Goal: Information Seeking & Learning: Find specific page/section

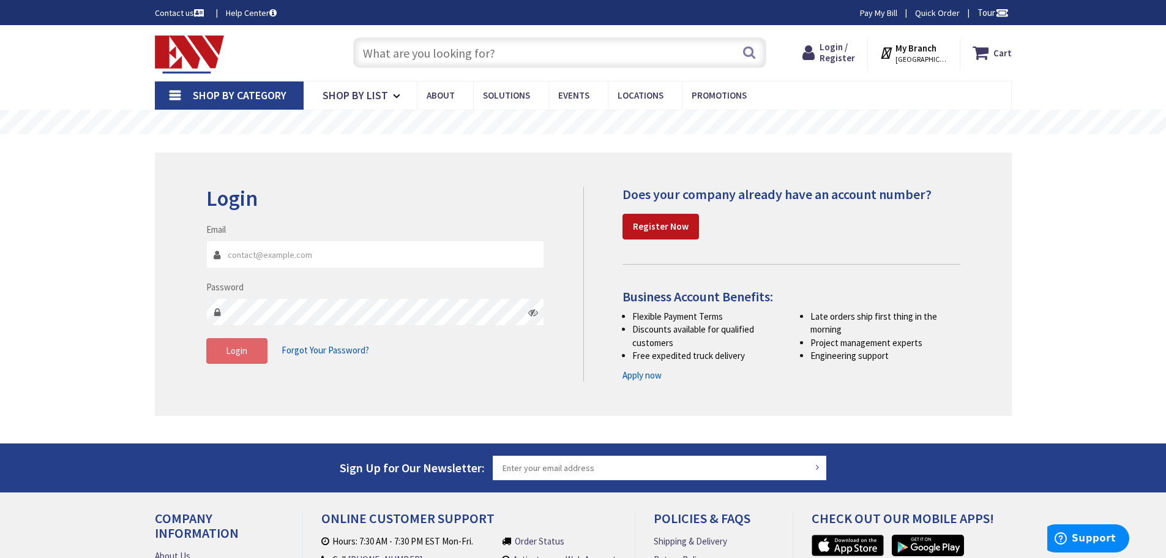
type input "[EMAIL_ADDRESS][DOMAIN_NAME]"
click at [240, 358] on button "Login" at bounding box center [236, 351] width 61 height 26
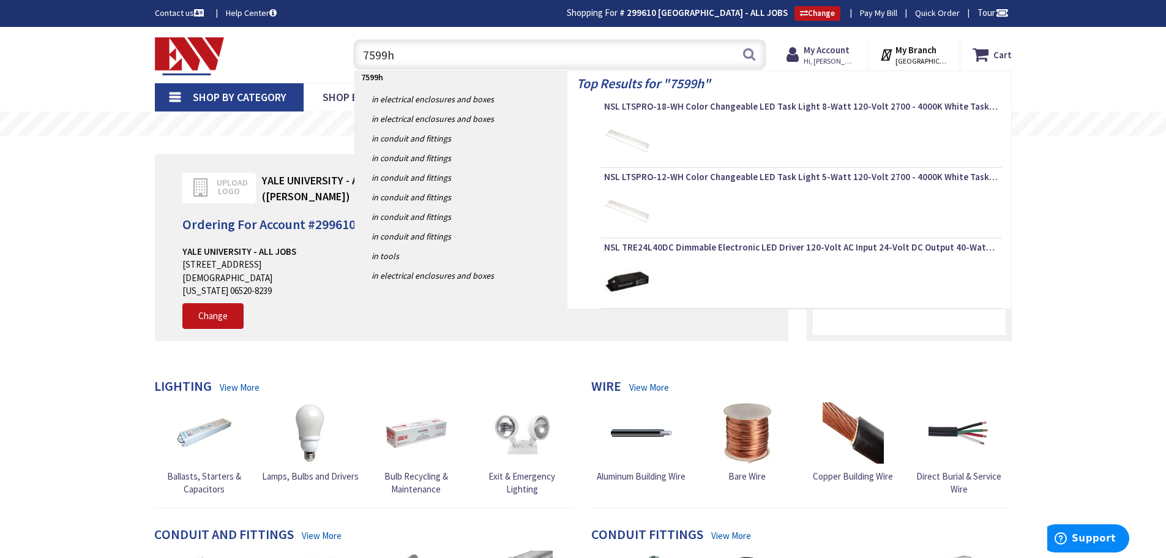
type input "7599h6"
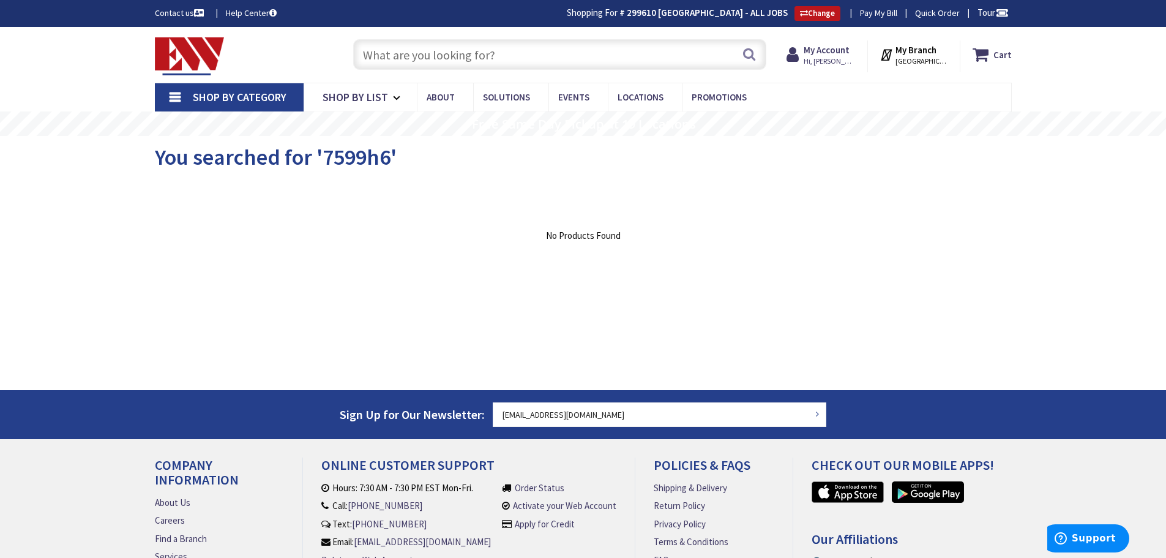
click at [377, 59] on input "text" at bounding box center [559, 54] width 413 height 31
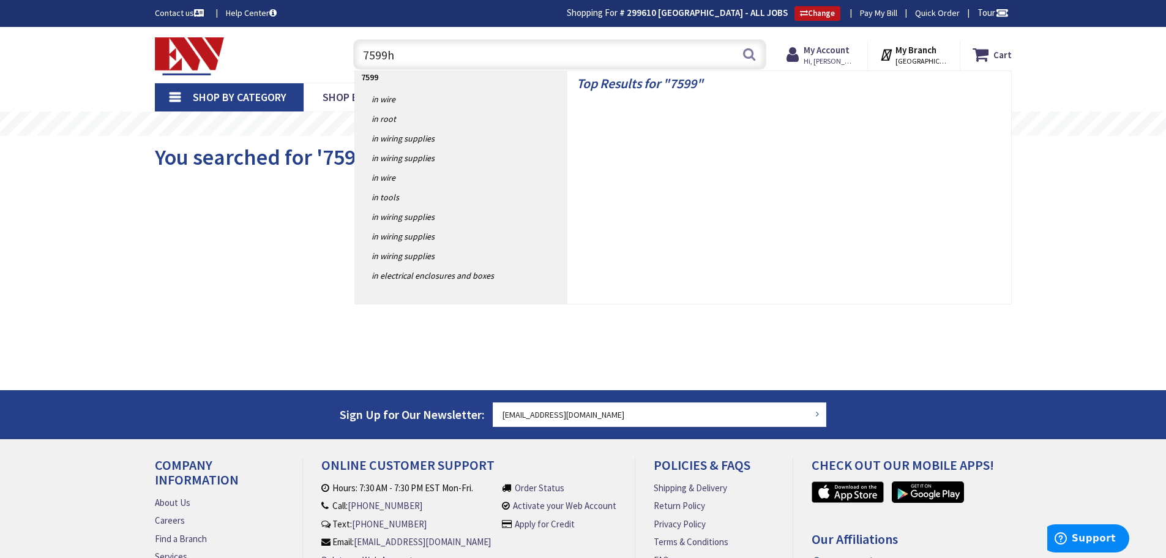
type input "7599hg"
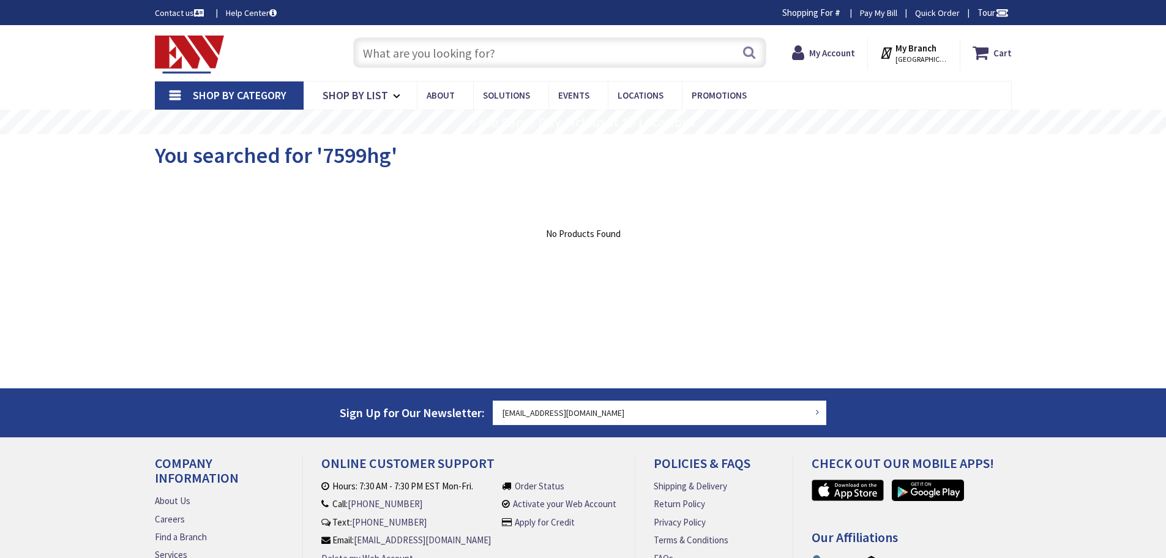
click at [448, 54] on input "text" at bounding box center [559, 52] width 413 height 31
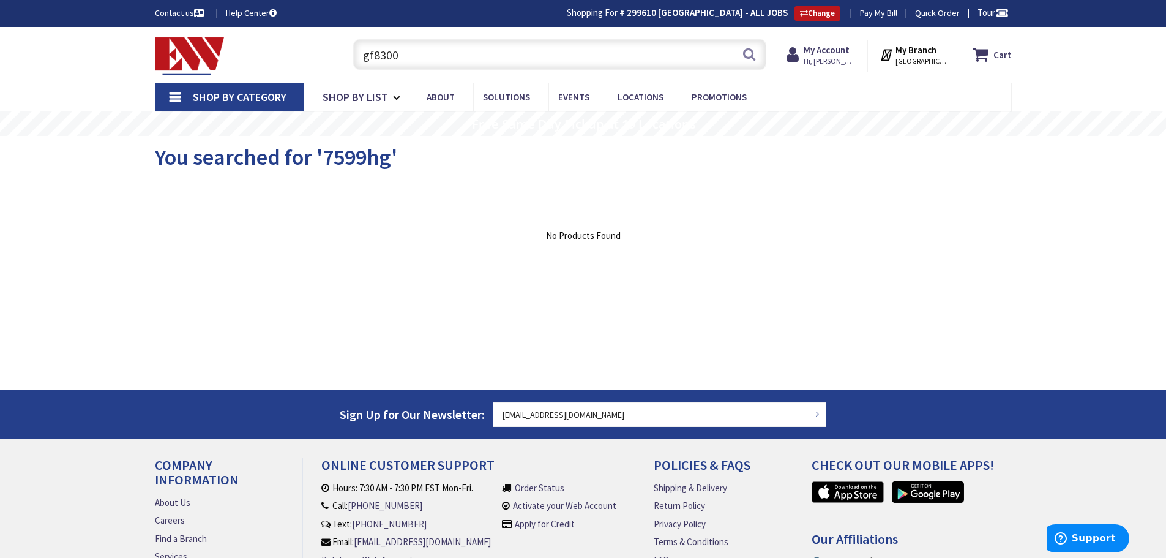
type input "gf8300"
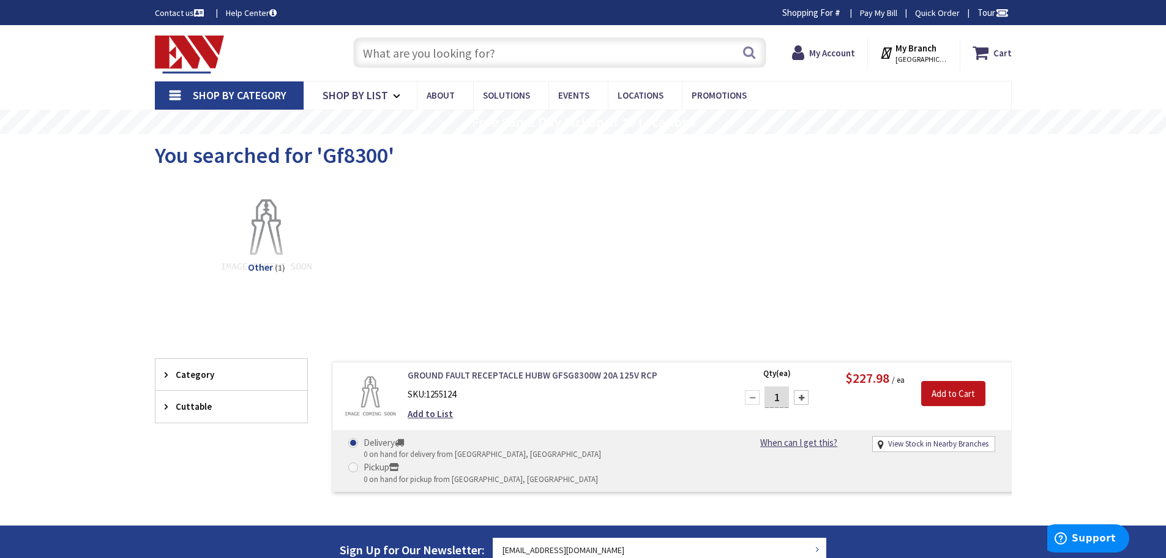
click at [499, 378] on link "GROUND FAULT RECEPTACLE HUBW GFSG8300W 20A 125V RCP" at bounding box center [564, 375] width 312 height 13
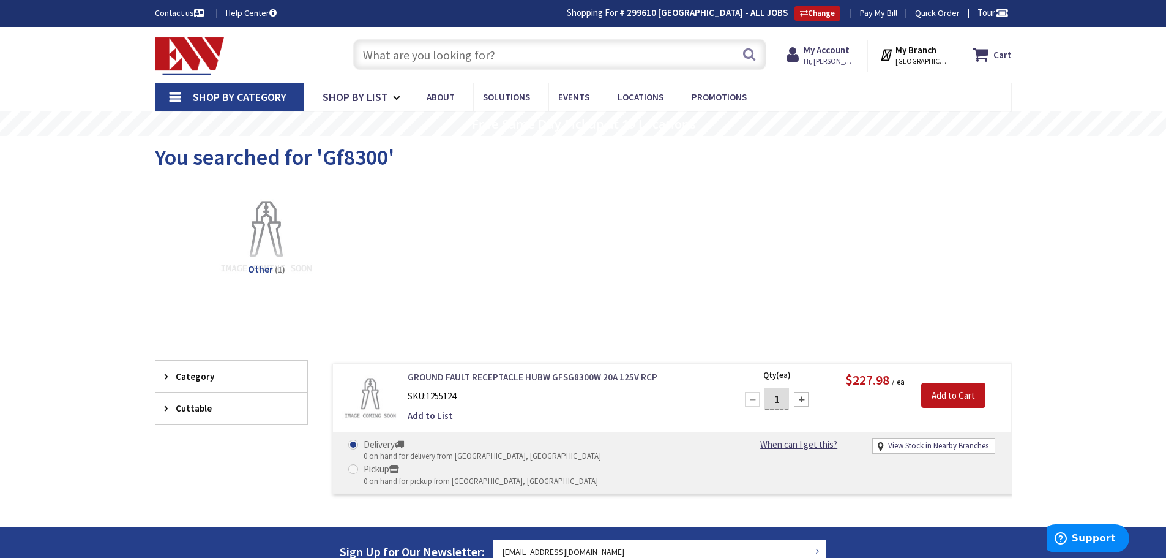
click at [499, 378] on link "GROUND FAULT RECEPTACLE HUBW GFSG8300W 20A 125V RCP" at bounding box center [564, 376] width 312 height 13
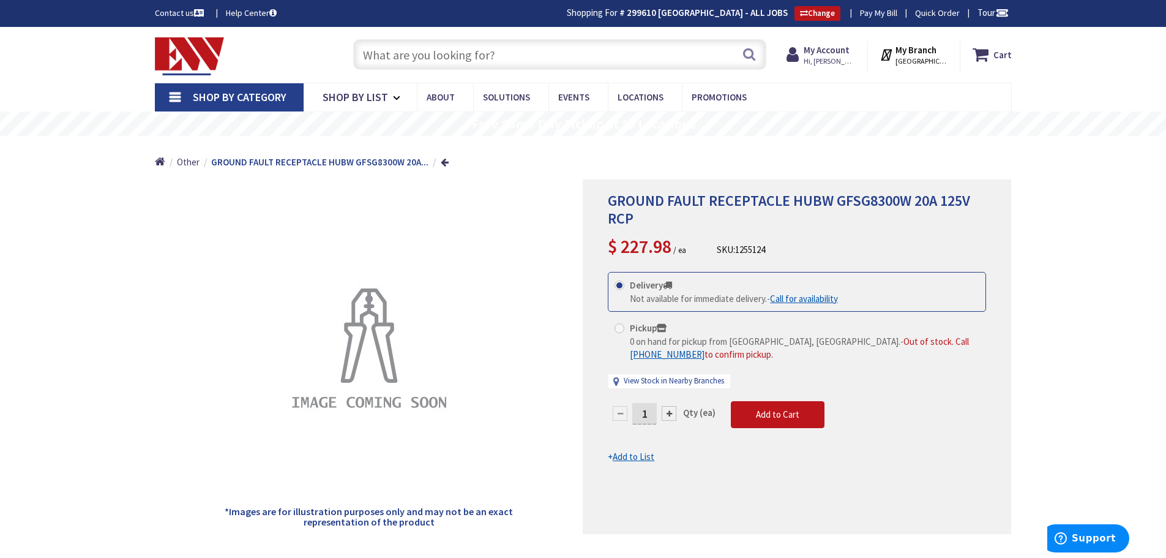
click at [370, 62] on input "text" at bounding box center [559, 54] width 413 height 31
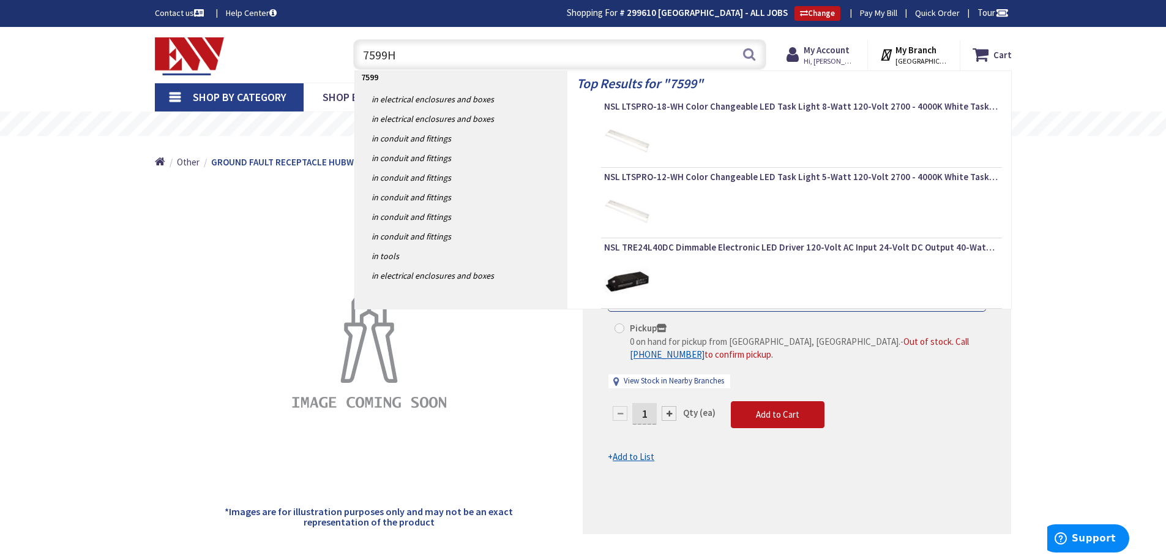
type input "7599HG"
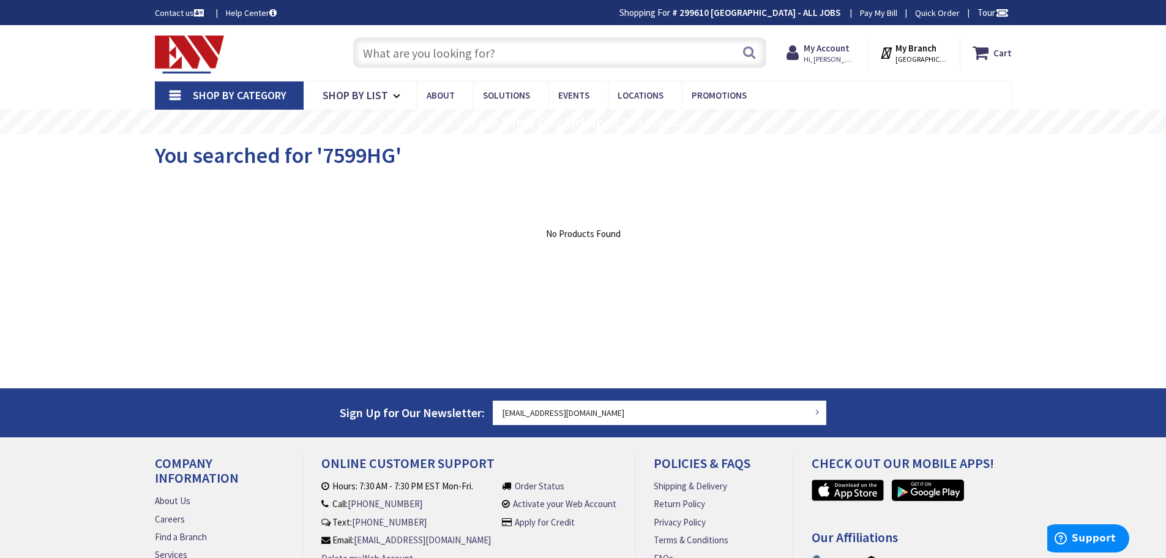
click at [400, 49] on input "text" at bounding box center [559, 52] width 413 height 31
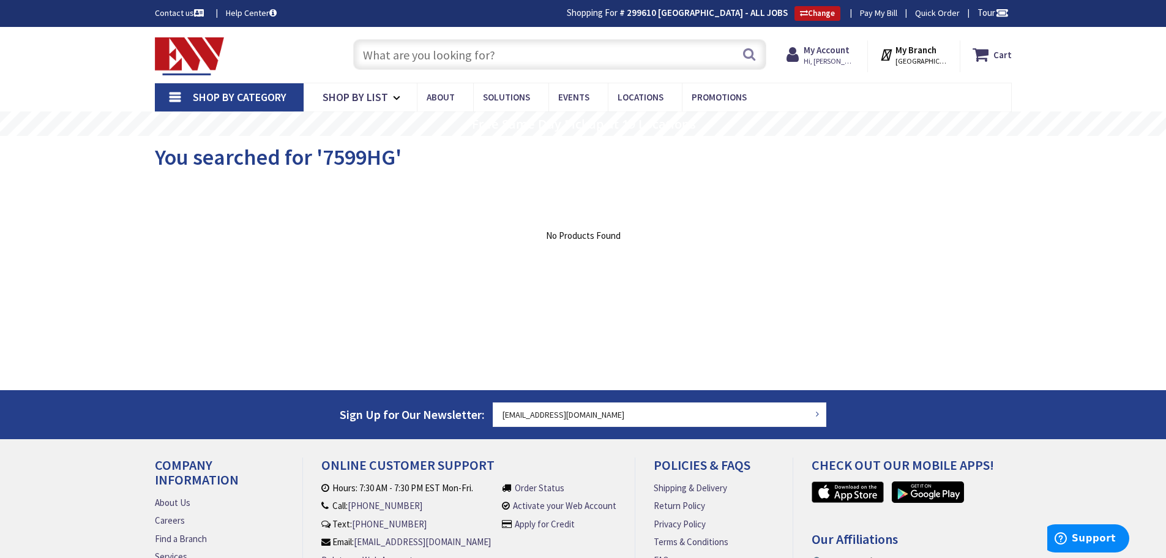
click at [472, 65] on input "text" at bounding box center [559, 54] width 413 height 31
paste input "pass and seymour 2095 HG TRX"
type input "pass and seymour 2095 HG TRX"
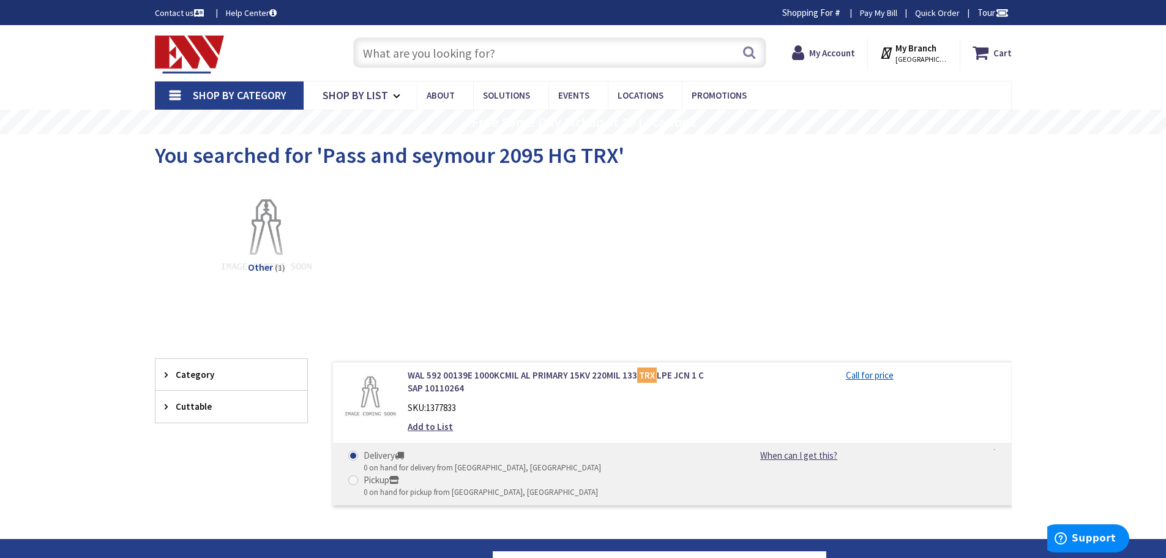
click at [414, 56] on input "text" at bounding box center [559, 52] width 413 height 31
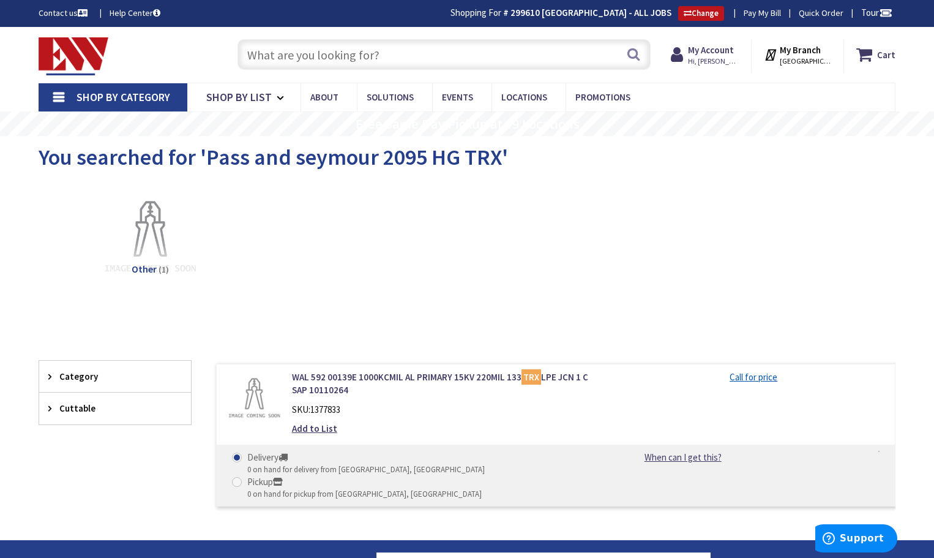
click at [289, 49] on input "text" at bounding box center [444, 54] width 413 height 31
type input "h"
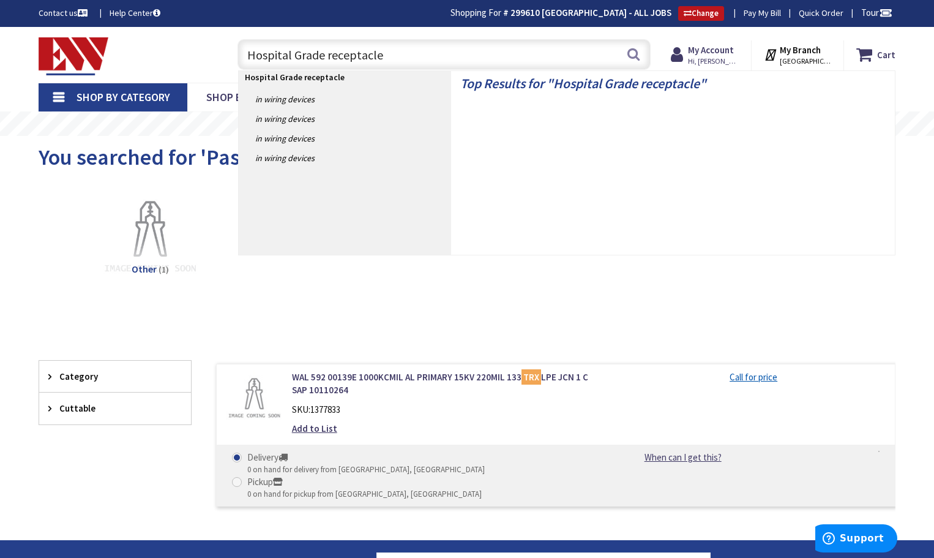
type input "Hospital Grade receptacles"
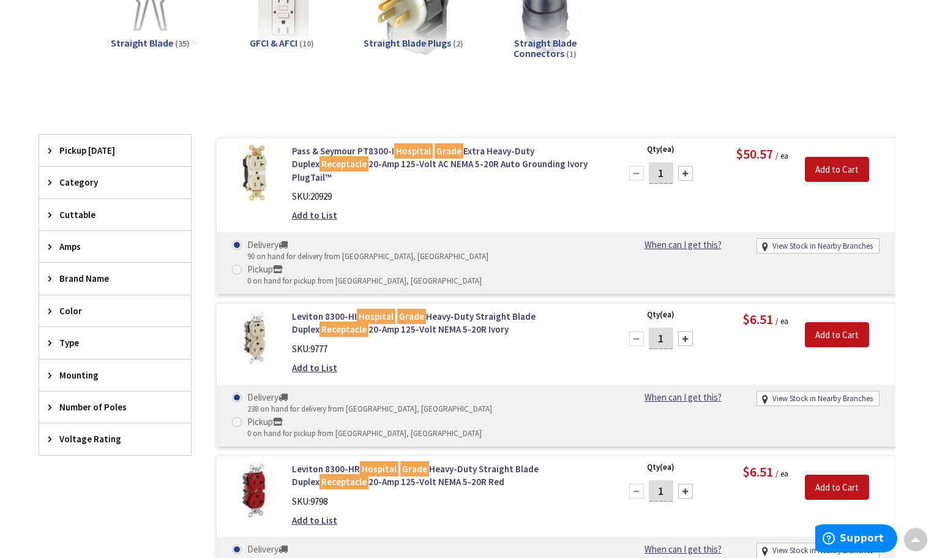
scroll to position [247, 0]
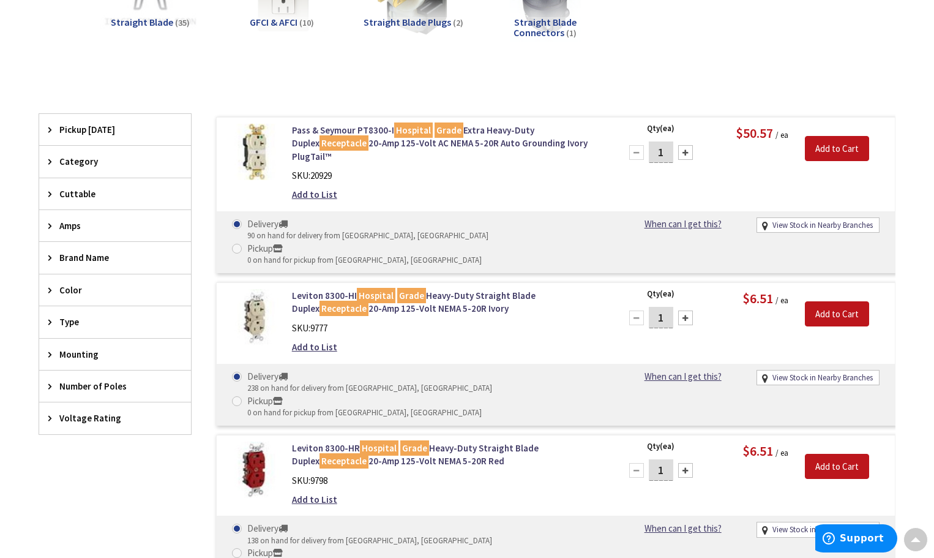
click at [261, 289] on img at bounding box center [254, 317] width 57 height 57
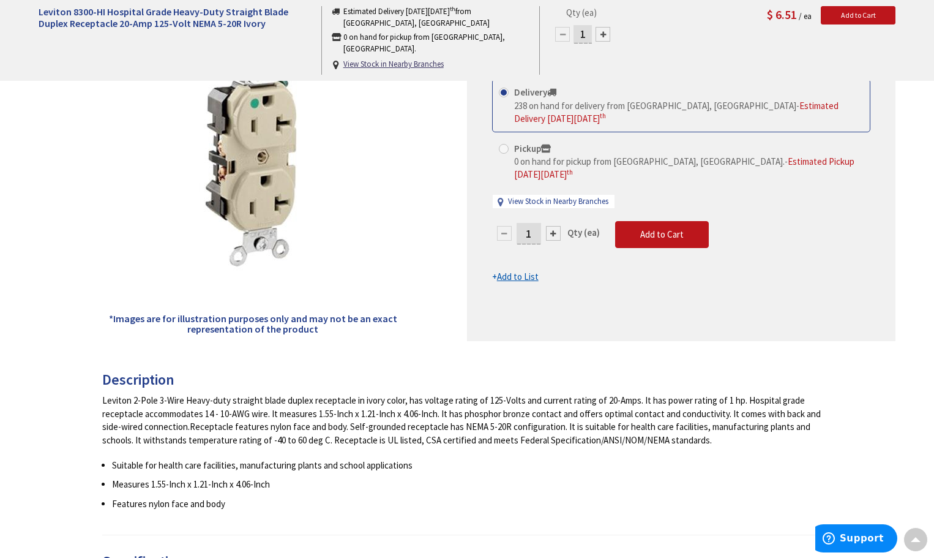
scroll to position [124, 0]
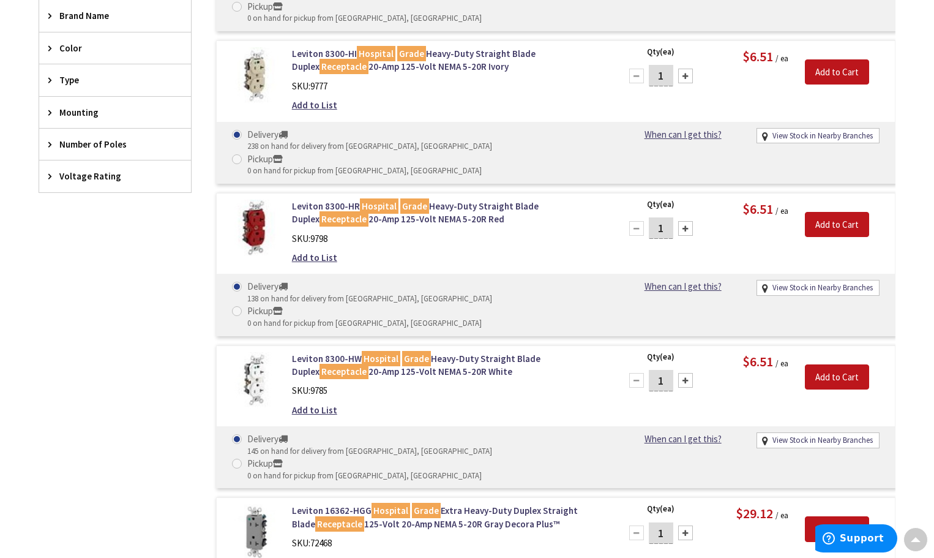
scroll to position [487, 0]
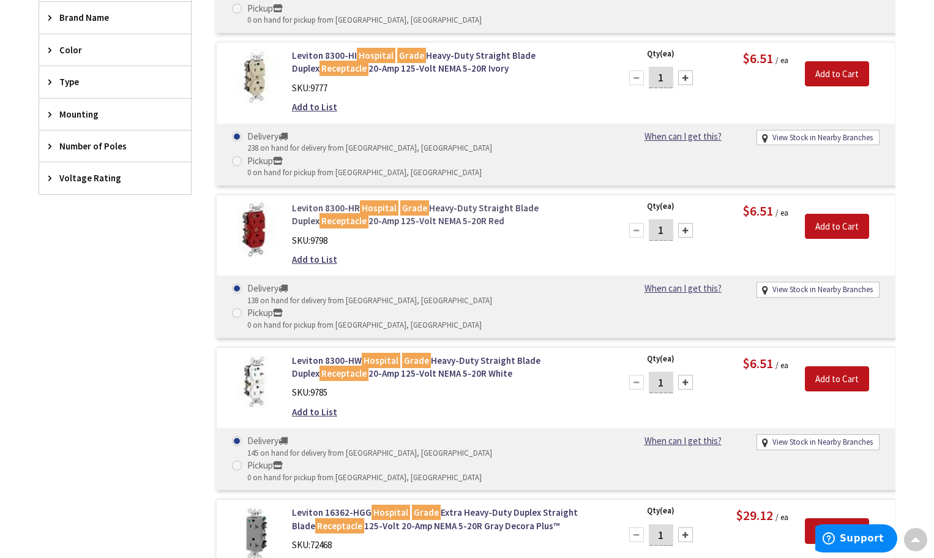
click at [384, 200] on mark "Hospital" at bounding box center [379, 207] width 39 height 15
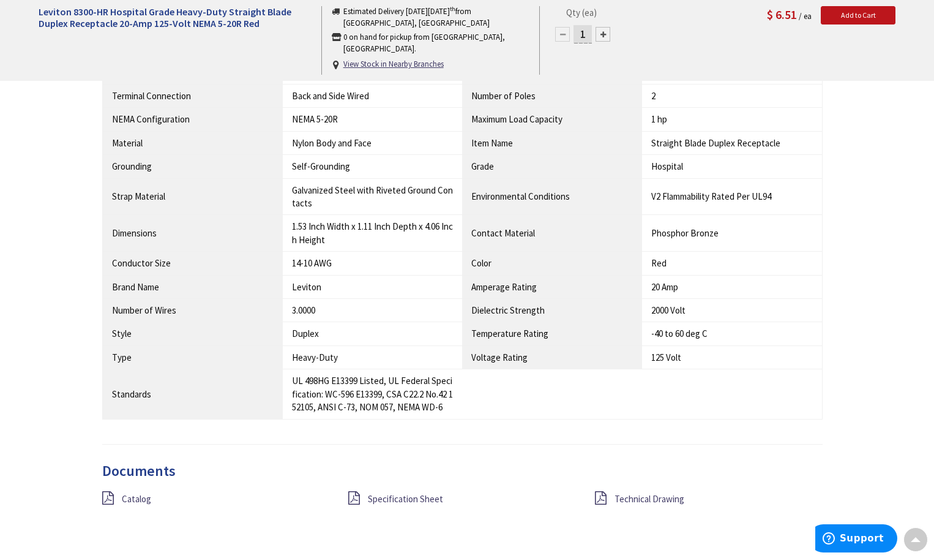
scroll to position [979, 0]
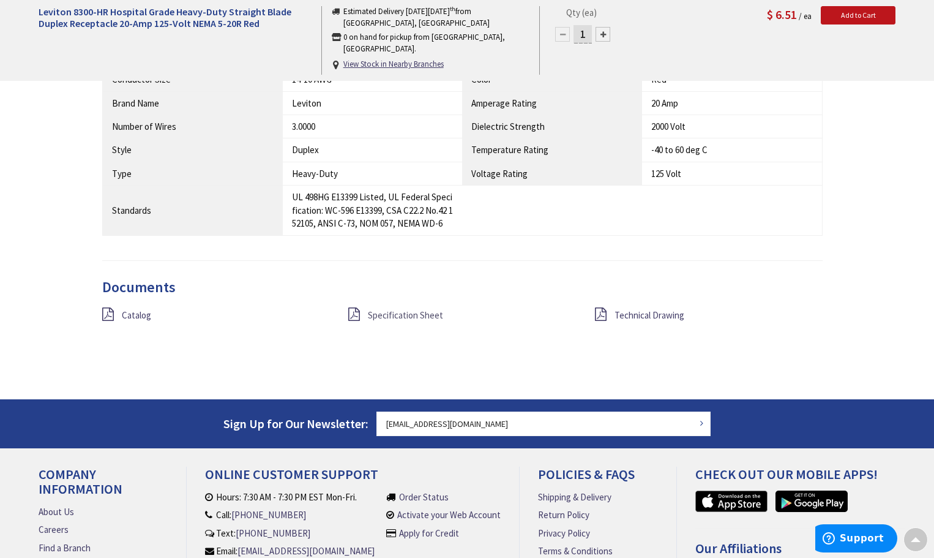
click at [401, 314] on span "Specification Sheet" at bounding box center [405, 315] width 75 height 12
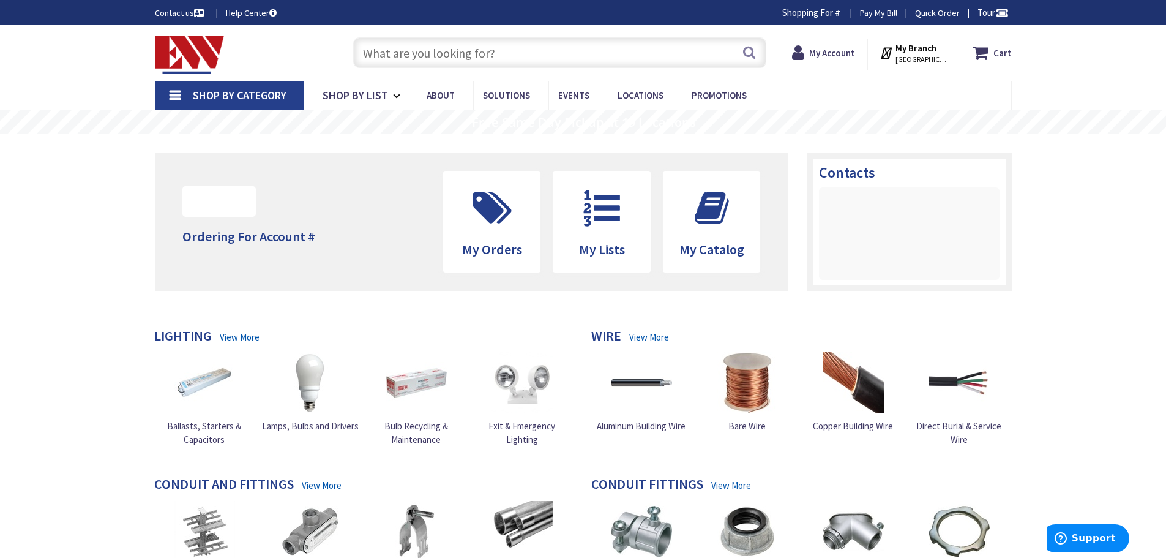
click at [507, 50] on input "text" at bounding box center [559, 52] width 413 height 31
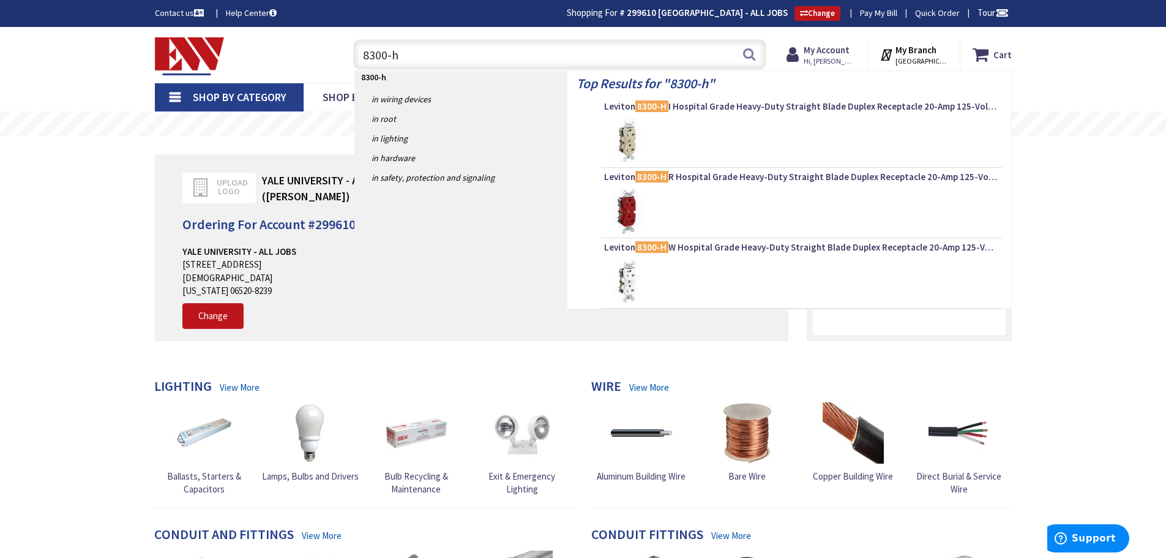
type input "8300-hg"
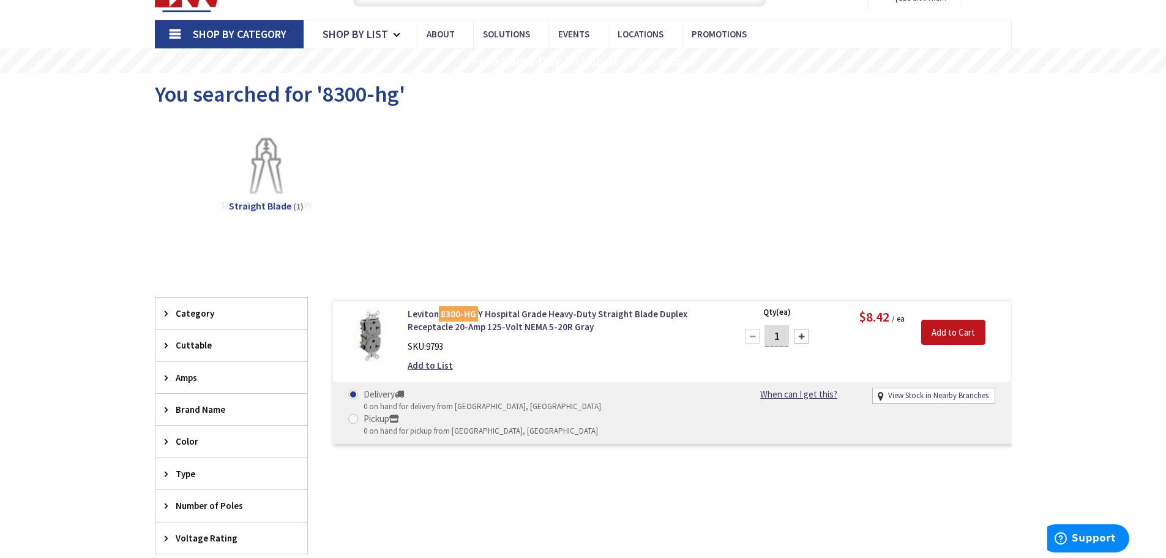
scroll to position [61, 0]
click at [371, 321] on img at bounding box center [370, 335] width 57 height 57
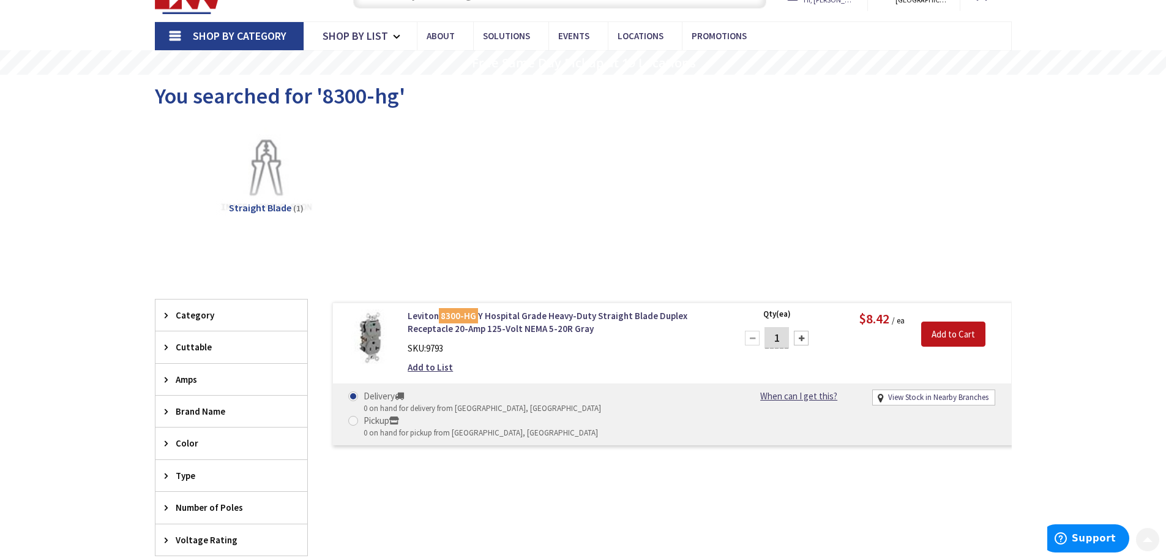
scroll to position [0, 0]
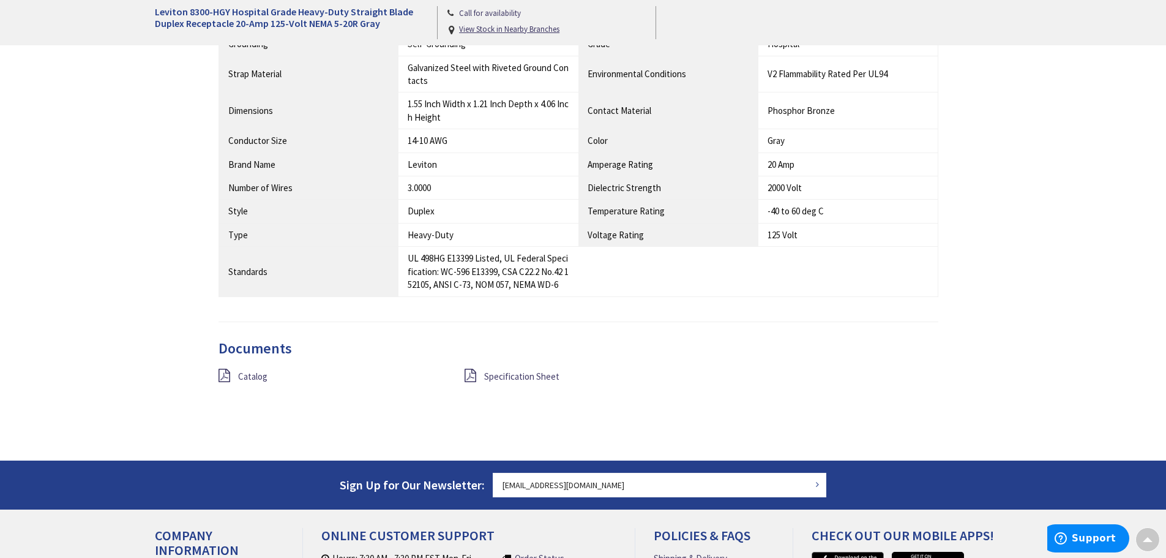
scroll to position [920, 0]
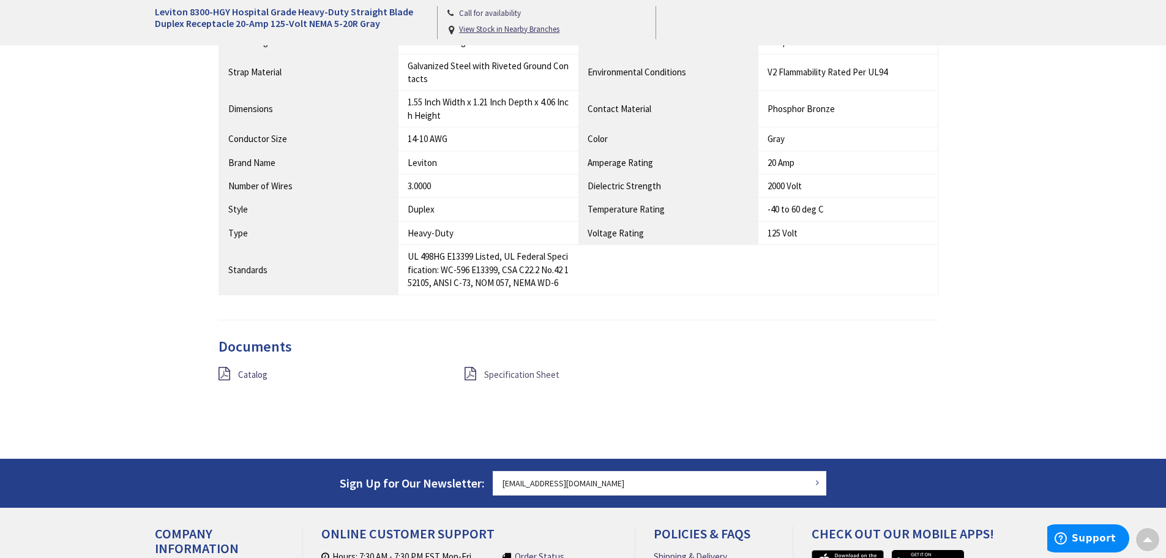
click at [526, 378] on span "Specification Sheet" at bounding box center [521, 375] width 75 height 12
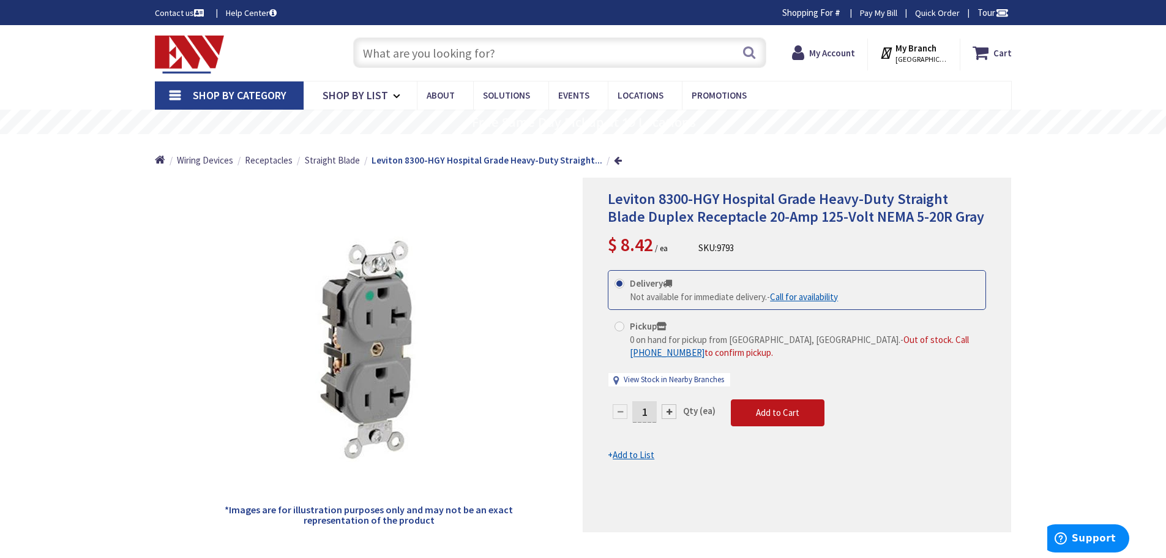
click at [411, 61] on input "text" at bounding box center [559, 52] width 413 height 31
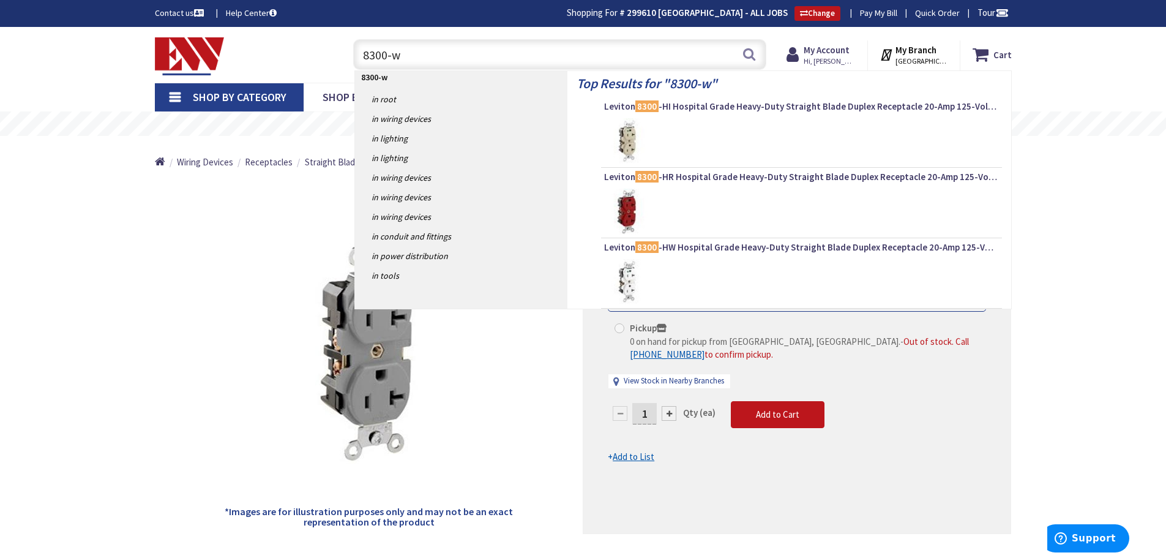
type input "8300-wh"
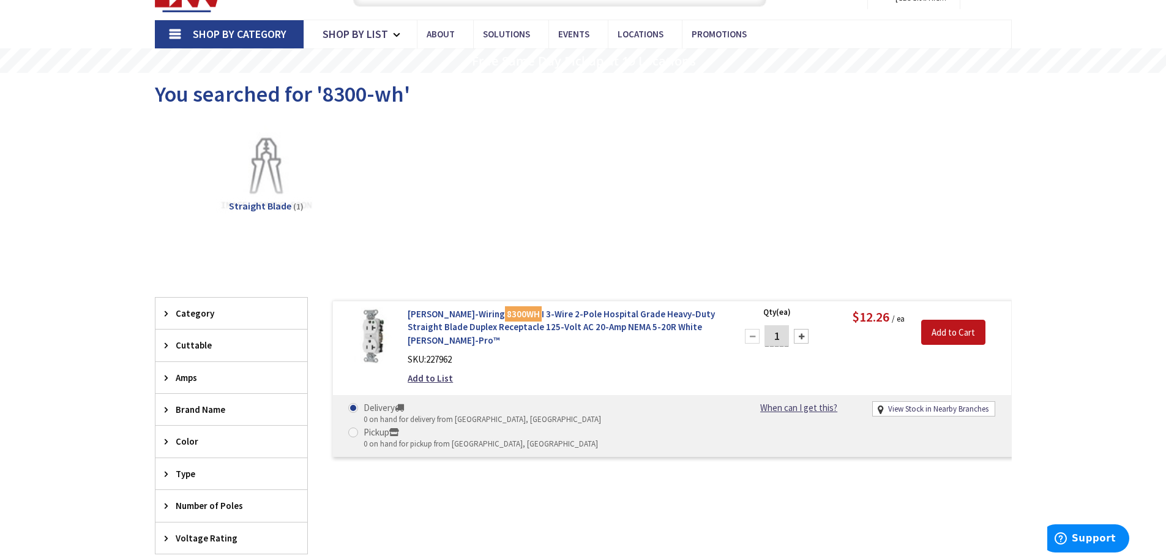
scroll to position [63, 0]
click at [443, 319] on link "Hubbell-Wiring 8300WH I 3-Wire 2-Pole Hospital Grade Heavy-Duty Straight Blade …" at bounding box center [564, 326] width 312 height 39
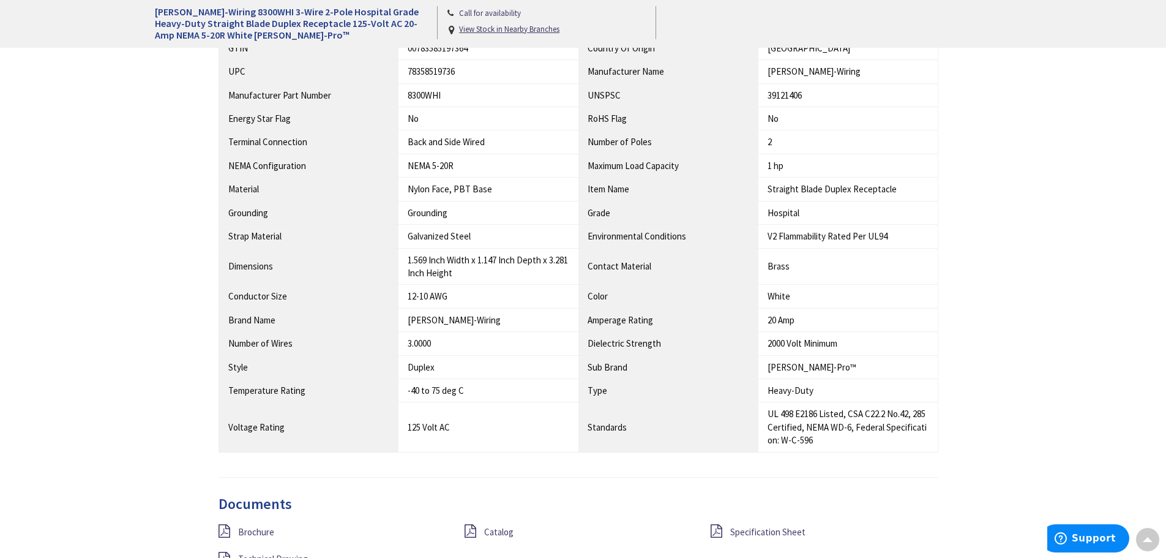
scroll to position [920, 0]
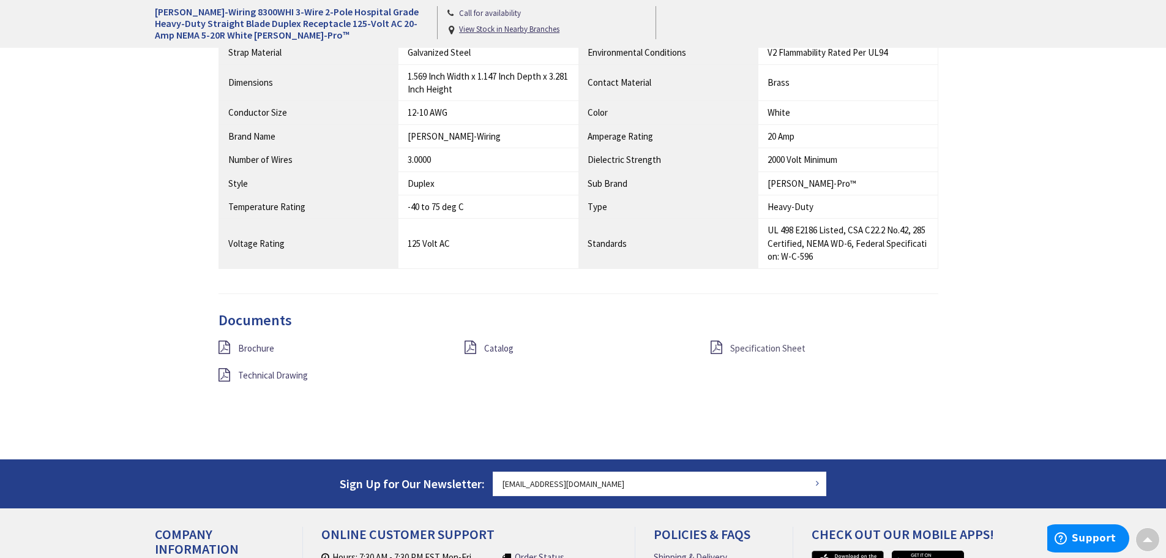
click at [734, 354] on link "Specification Sheet" at bounding box center [767, 348] width 75 height 13
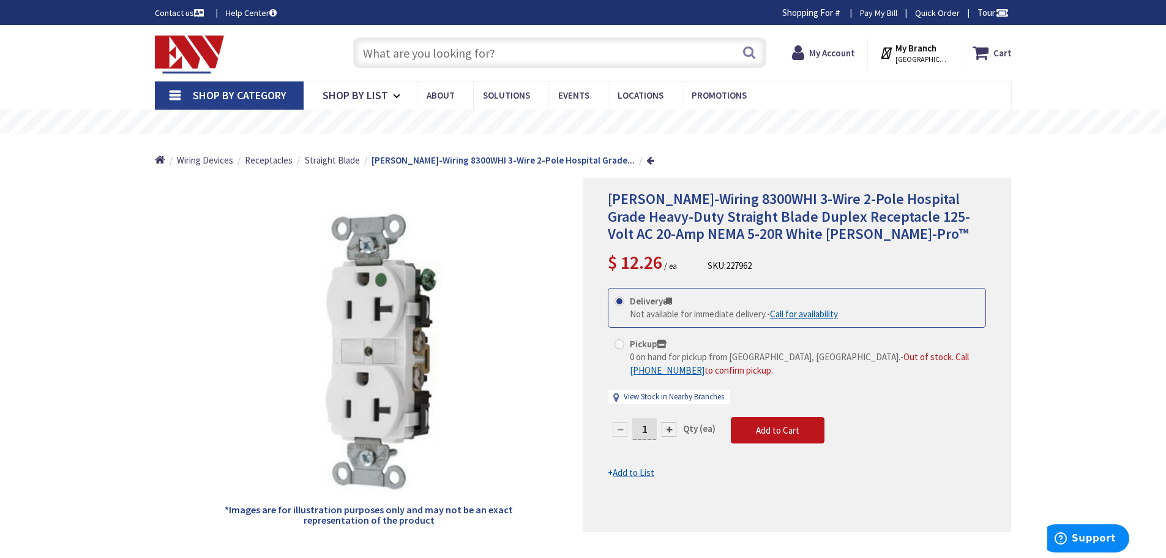
click at [402, 60] on input "text" at bounding box center [559, 52] width 413 height 31
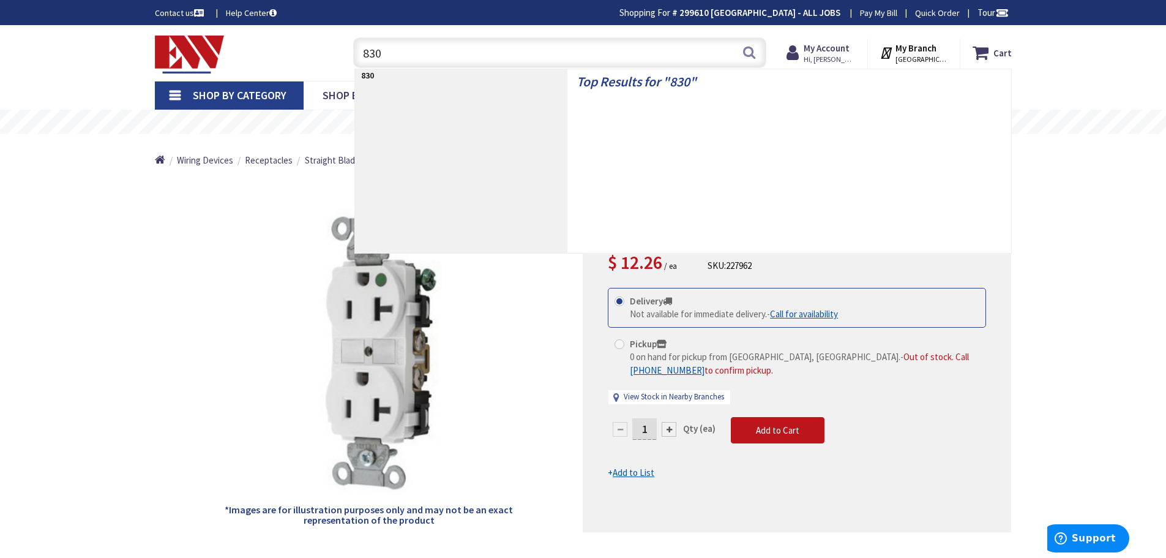
type input "8300"
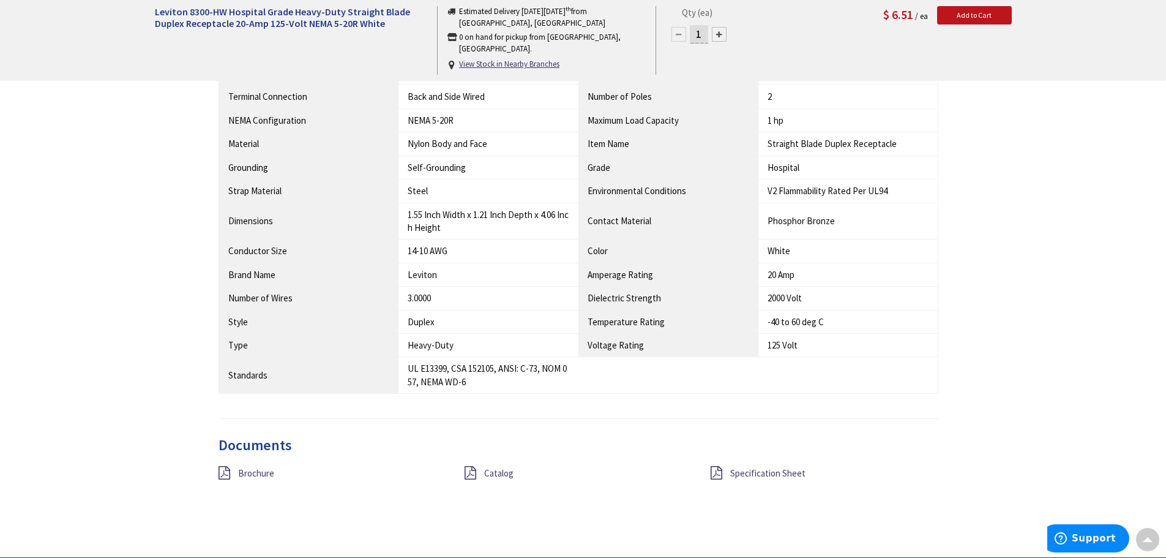
scroll to position [918, 0]
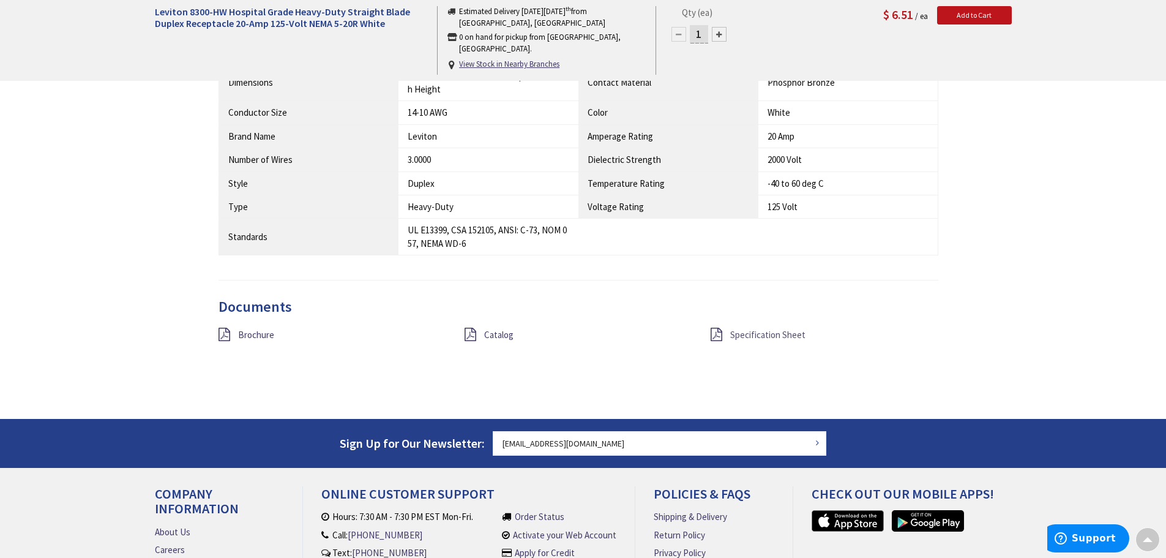
click at [745, 329] on span "Specification Sheet" at bounding box center [767, 335] width 75 height 12
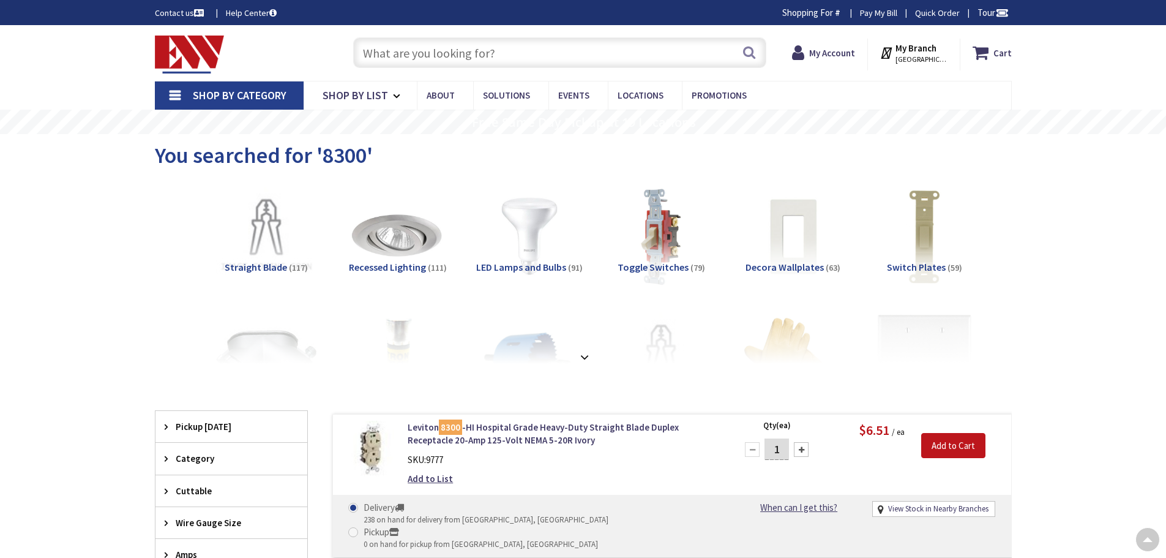
scroll to position [306, 0]
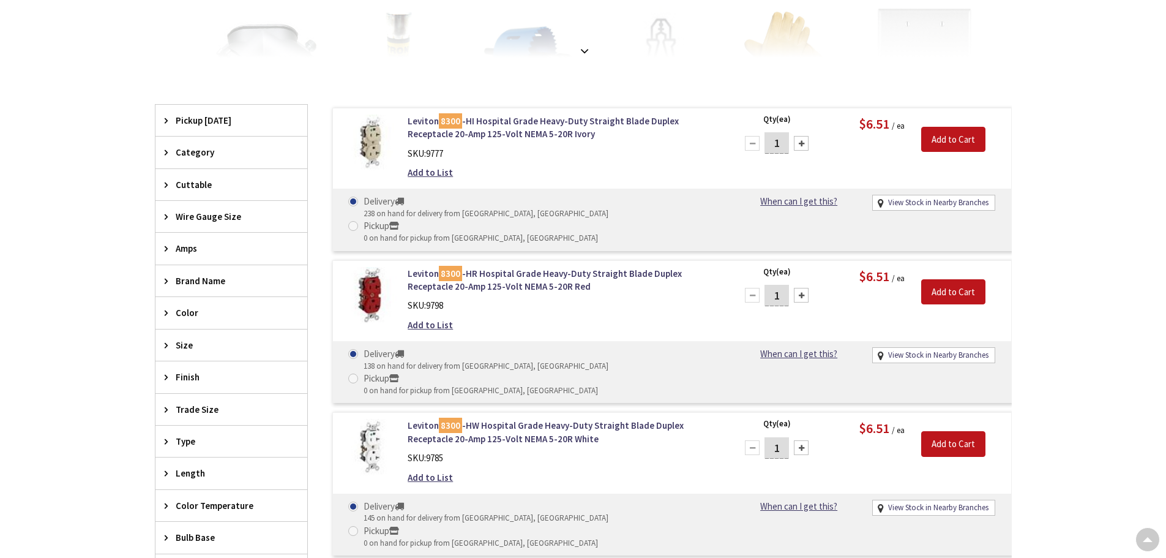
type input "5235"
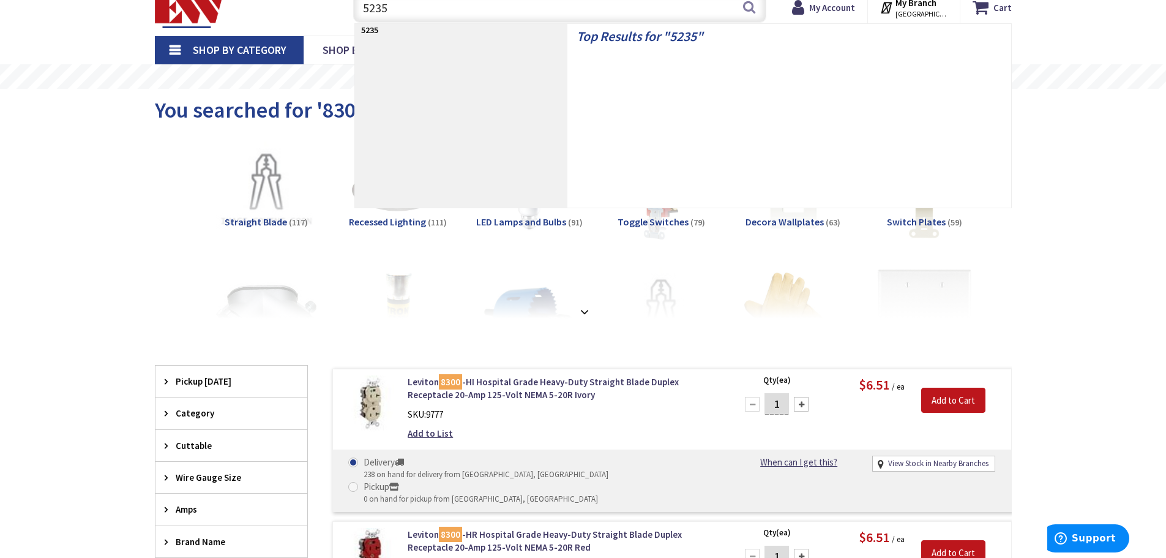
scroll to position [0, 0]
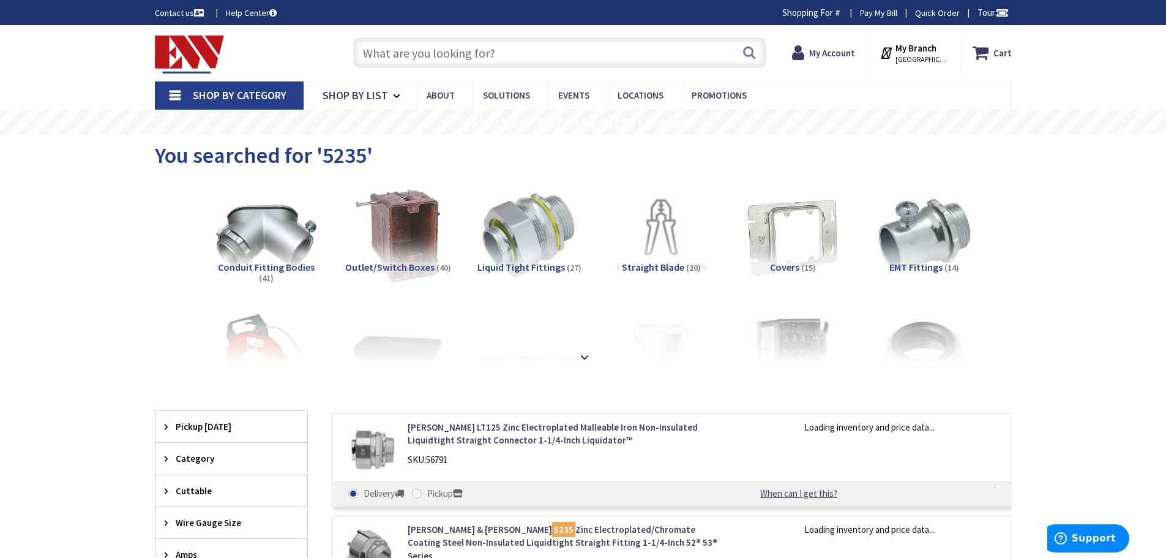
click at [436, 53] on input "text" at bounding box center [559, 52] width 413 height 31
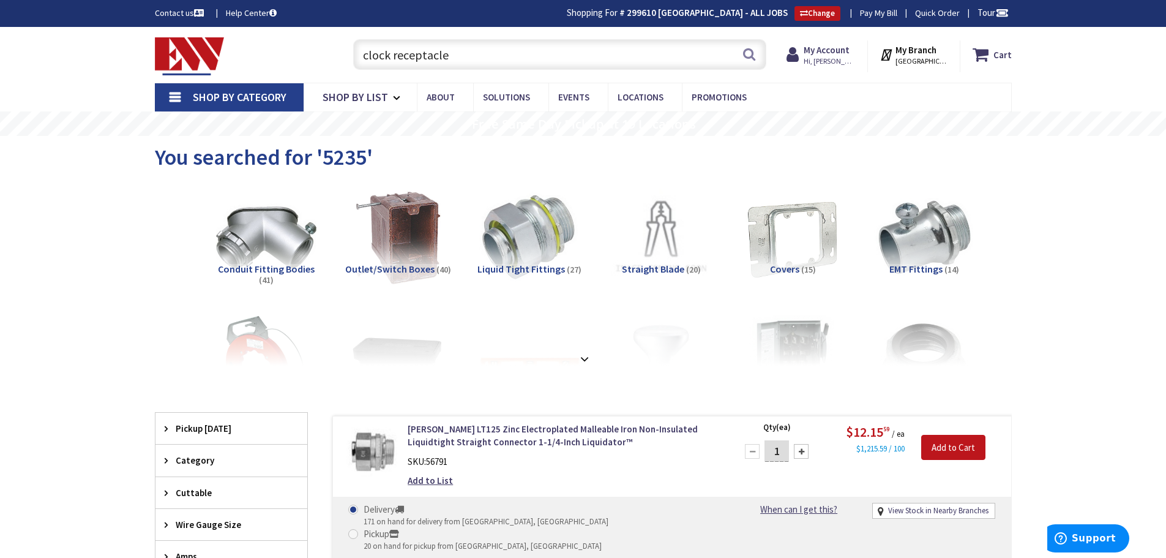
click at [453, 54] on input "clock receptacle" at bounding box center [559, 54] width 413 height 31
type input "clock receptacle"
click at [752, 56] on button "Search" at bounding box center [749, 54] width 16 height 28
